Goal: Obtain resource: Download file/media

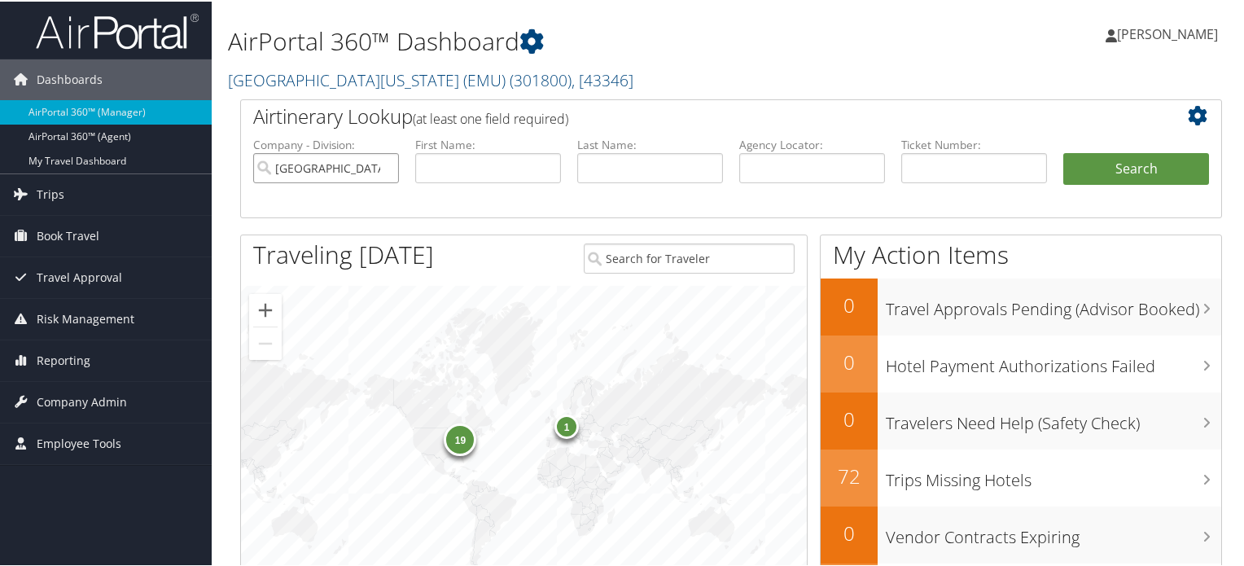
click at [384, 168] on input "Eastern Michigan University (EMU)" at bounding box center [326, 166] width 146 height 30
click at [832, 158] on input "text" at bounding box center [812, 166] width 146 height 30
paste input "DLZNZ7"
type input "DLZNZ7"
click at [1088, 165] on button "Search" at bounding box center [1136, 167] width 146 height 33
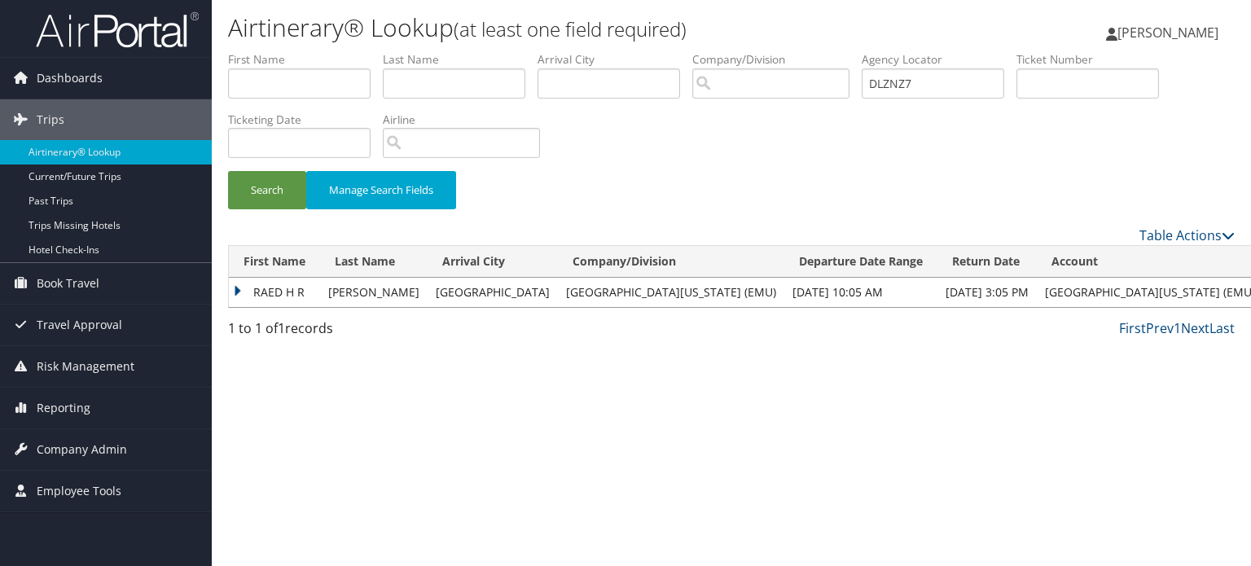
click at [234, 291] on td "RAED H R" at bounding box center [274, 292] width 91 height 29
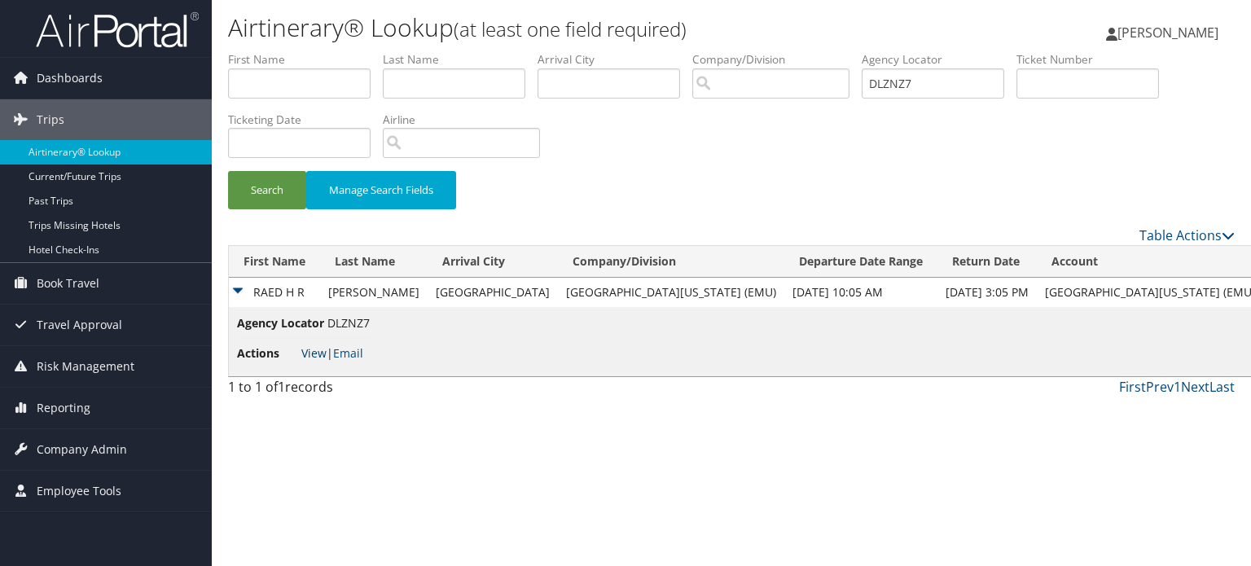
click at [313, 353] on link "View" at bounding box center [313, 352] width 25 height 15
drag, startPoint x: 935, startPoint y: 86, endPoint x: 770, endPoint y: 78, distance: 164.7
click at [770, 51] on ul "First Name Last Name Departure City Arrival City Company/Division Airport/City …" at bounding box center [731, 51] width 1006 height 0
click at [275, 178] on button "Search" at bounding box center [267, 190] width 78 height 38
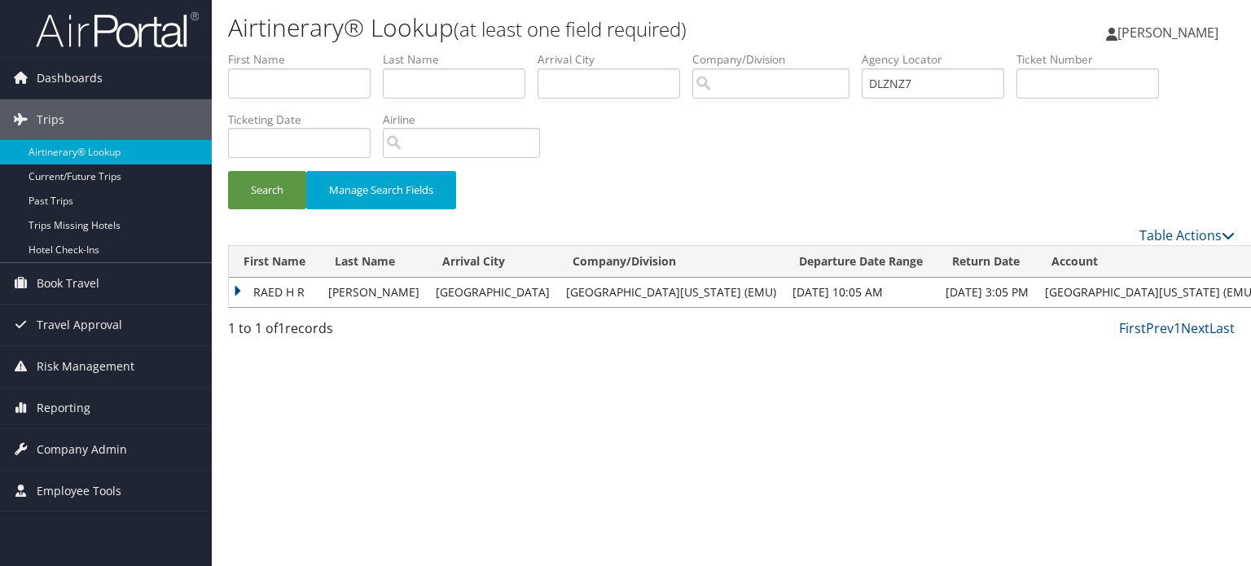
click at [239, 287] on td "RAED H R" at bounding box center [274, 292] width 91 height 29
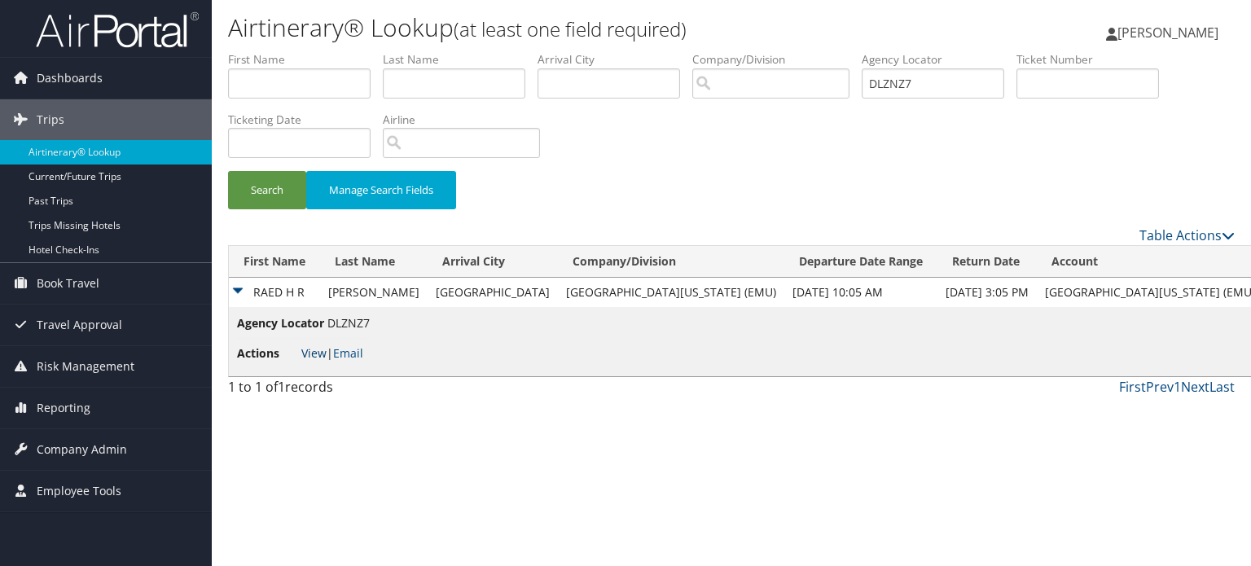
click at [318, 351] on link "View" at bounding box center [313, 352] width 25 height 15
drag, startPoint x: 945, startPoint y: 81, endPoint x: 819, endPoint y: 81, distance: 125.4
click at [819, 51] on ul "First Name Last Name Departure City Arrival City Company/Division Airport/City …" at bounding box center [731, 51] width 1006 height 0
paste input "PHZ"
type input "DLZPHZ"
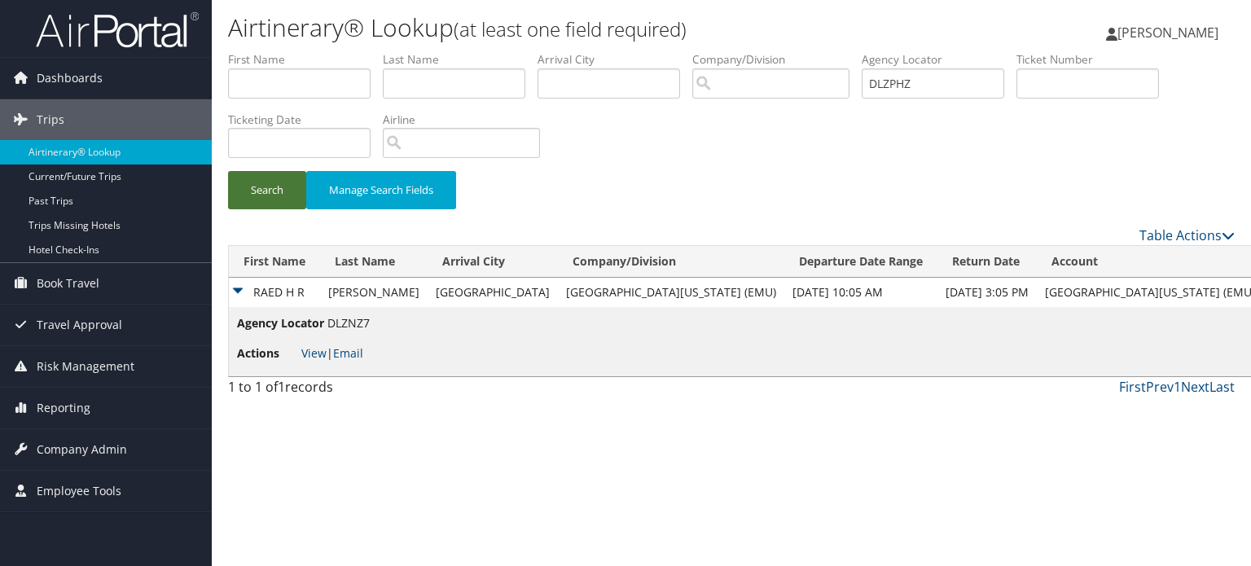
click at [297, 197] on button "Search" at bounding box center [267, 190] width 78 height 38
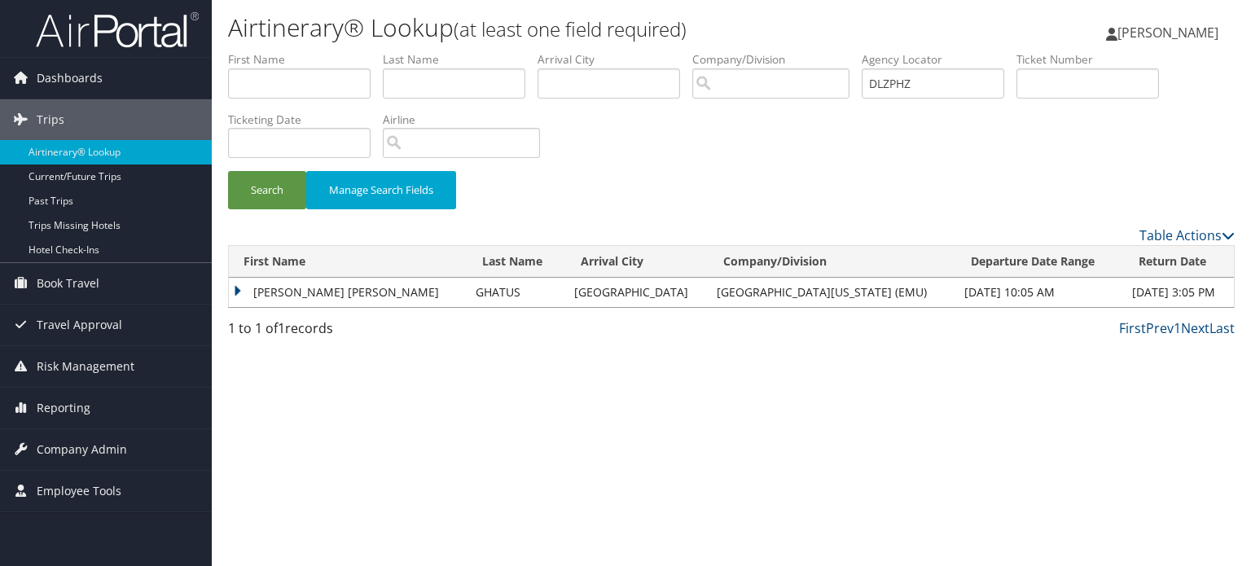
click at [237, 291] on td "MEHDI MOHAMMED MEHDI" at bounding box center [348, 292] width 239 height 29
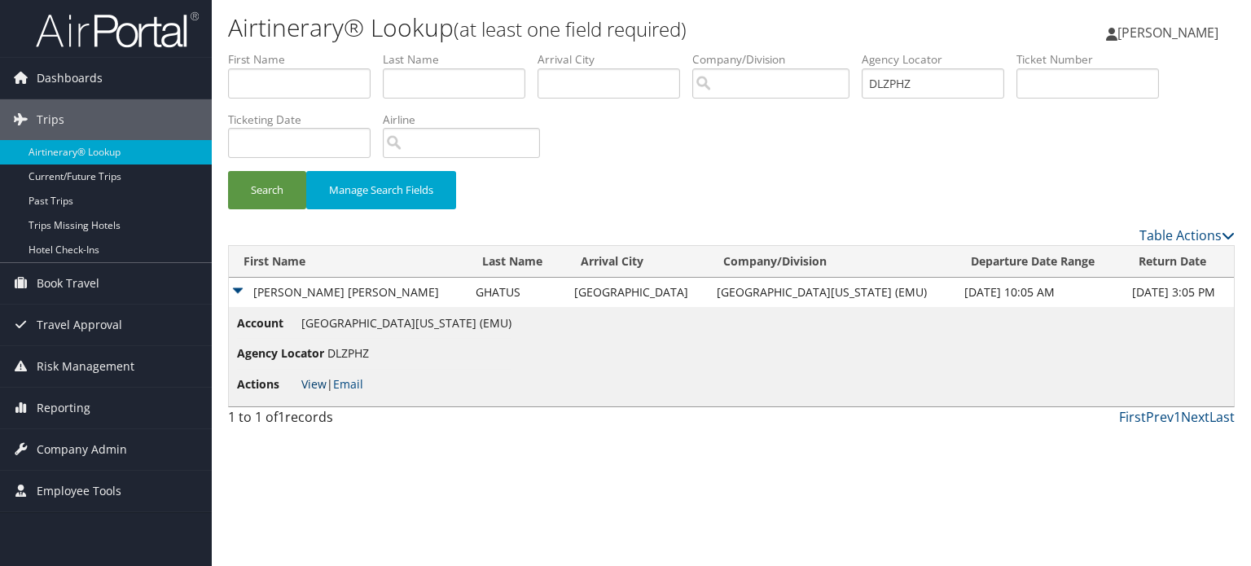
click at [323, 385] on link "View" at bounding box center [313, 383] width 25 height 15
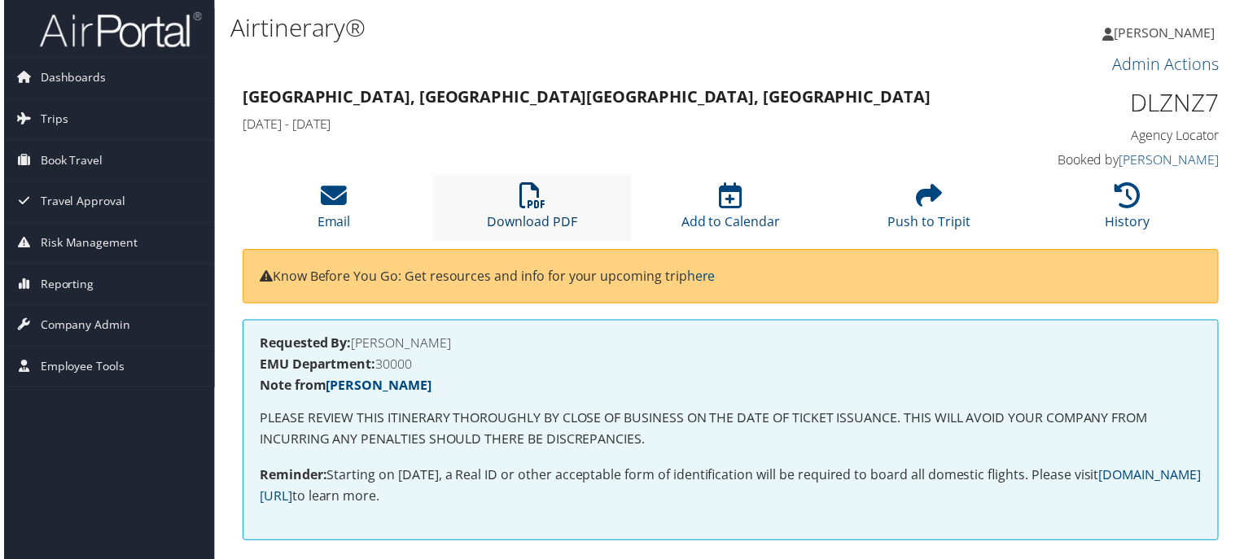
click at [519, 202] on icon at bounding box center [532, 197] width 26 height 26
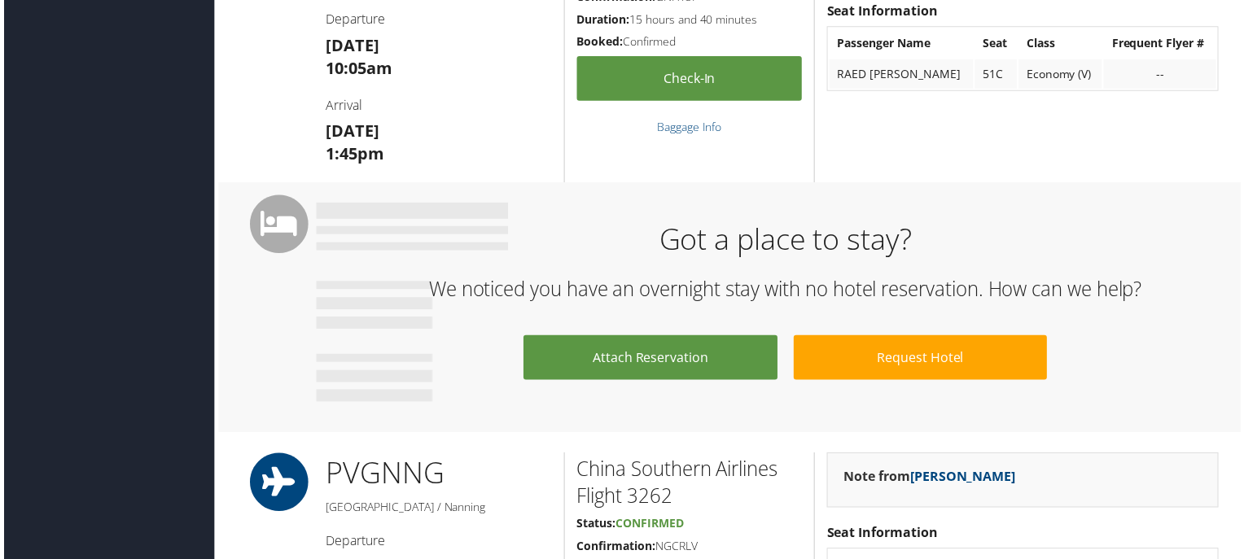
scroll to position [977, 0]
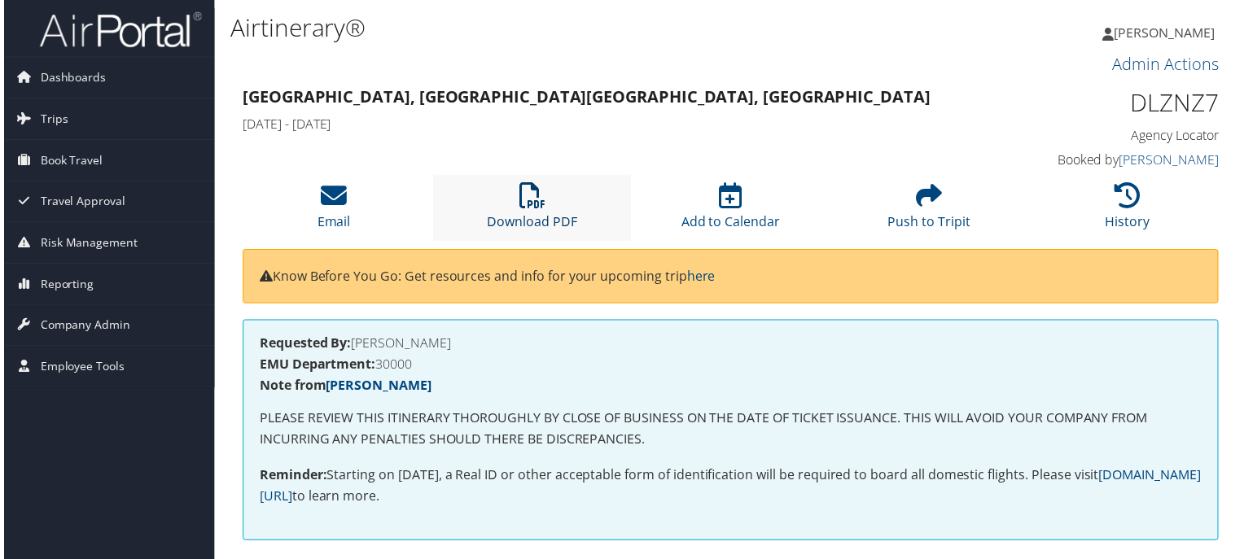
click at [525, 203] on icon at bounding box center [532, 197] width 26 height 26
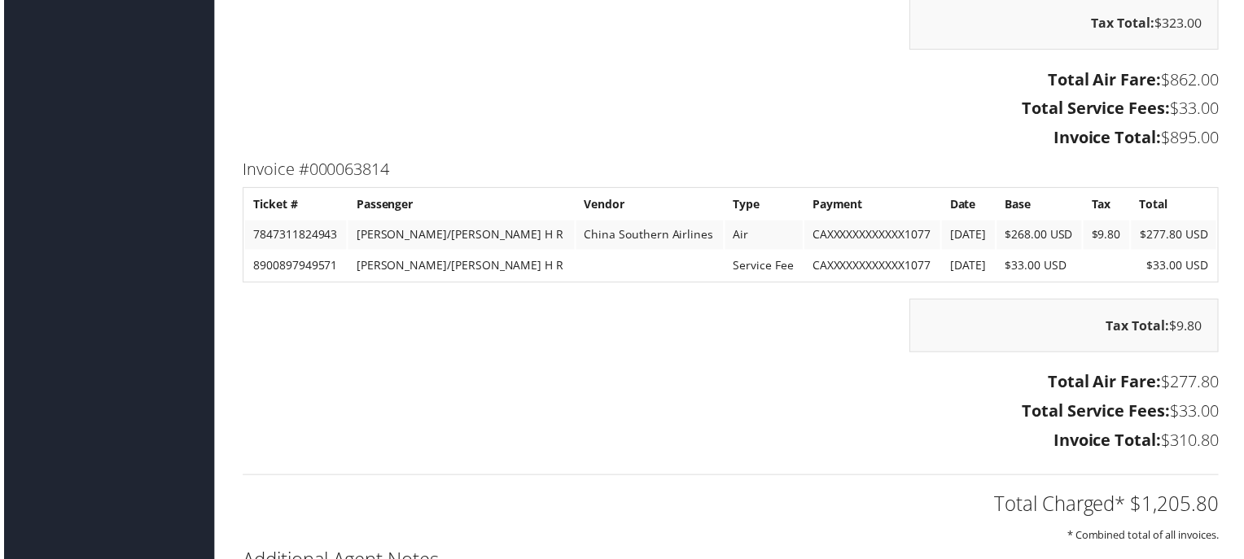
scroll to position [1629, 0]
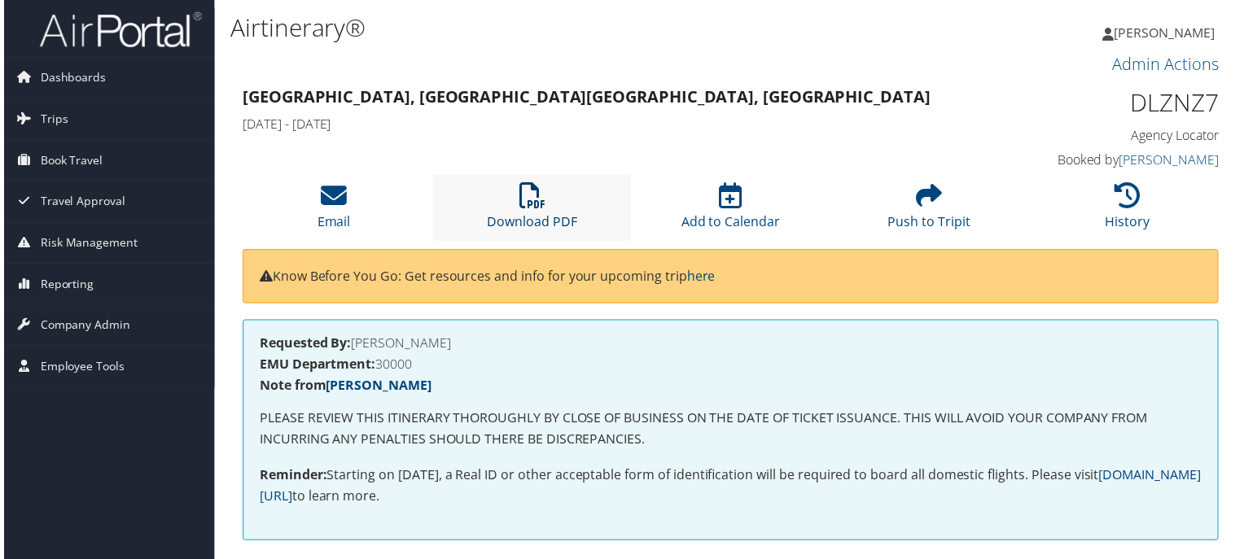
click at [528, 209] on icon at bounding box center [532, 197] width 26 height 26
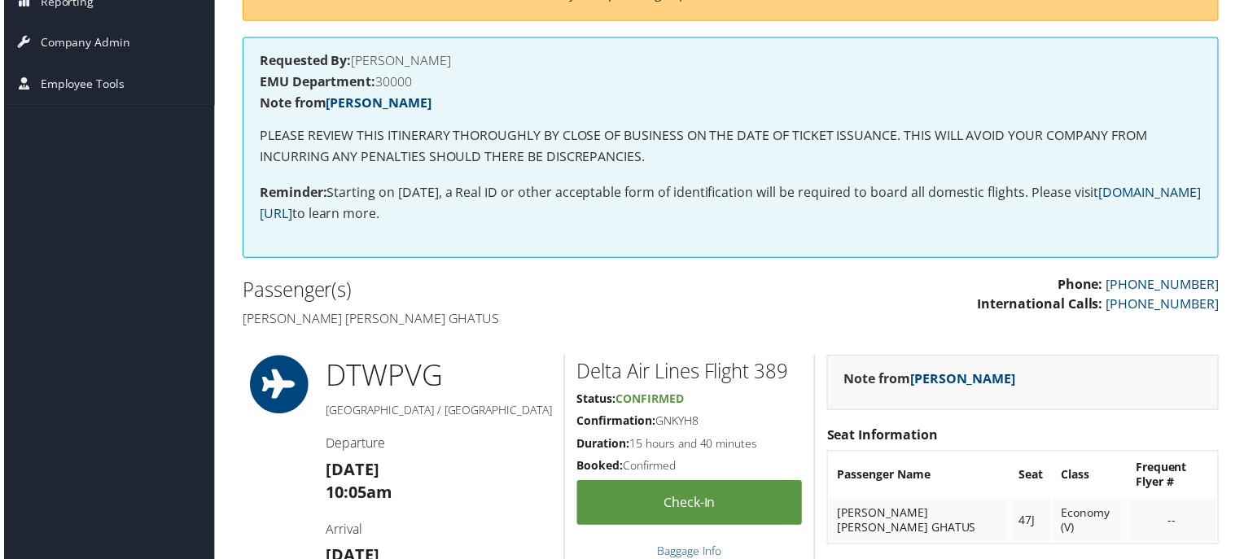
scroll to position [81, 0]
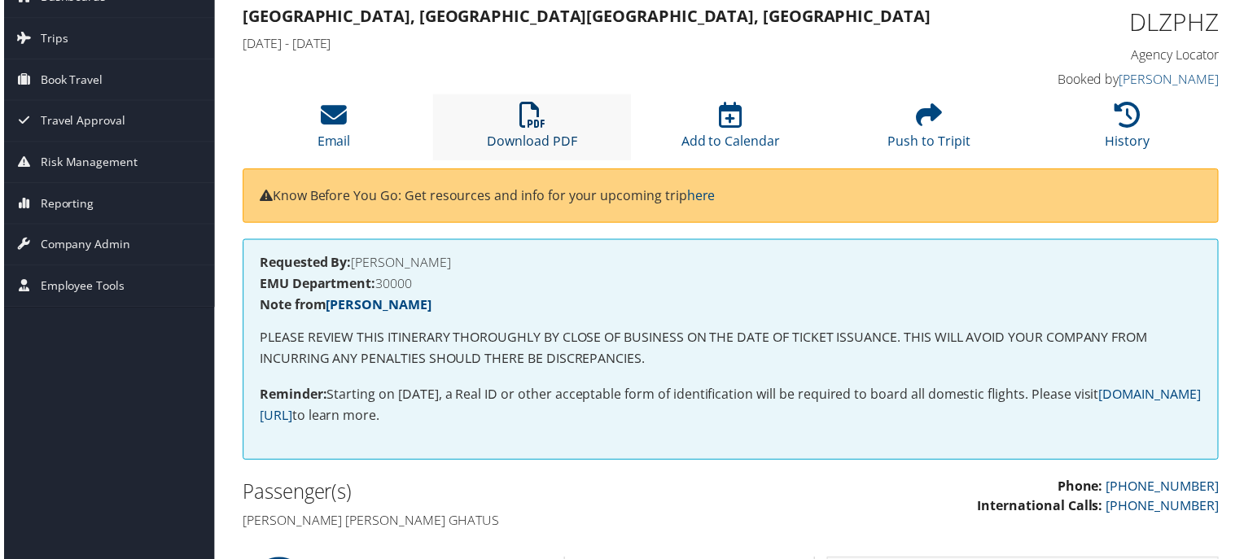
click at [522, 116] on icon at bounding box center [532, 116] width 26 height 26
